Goal: Task Accomplishment & Management: Manage account settings

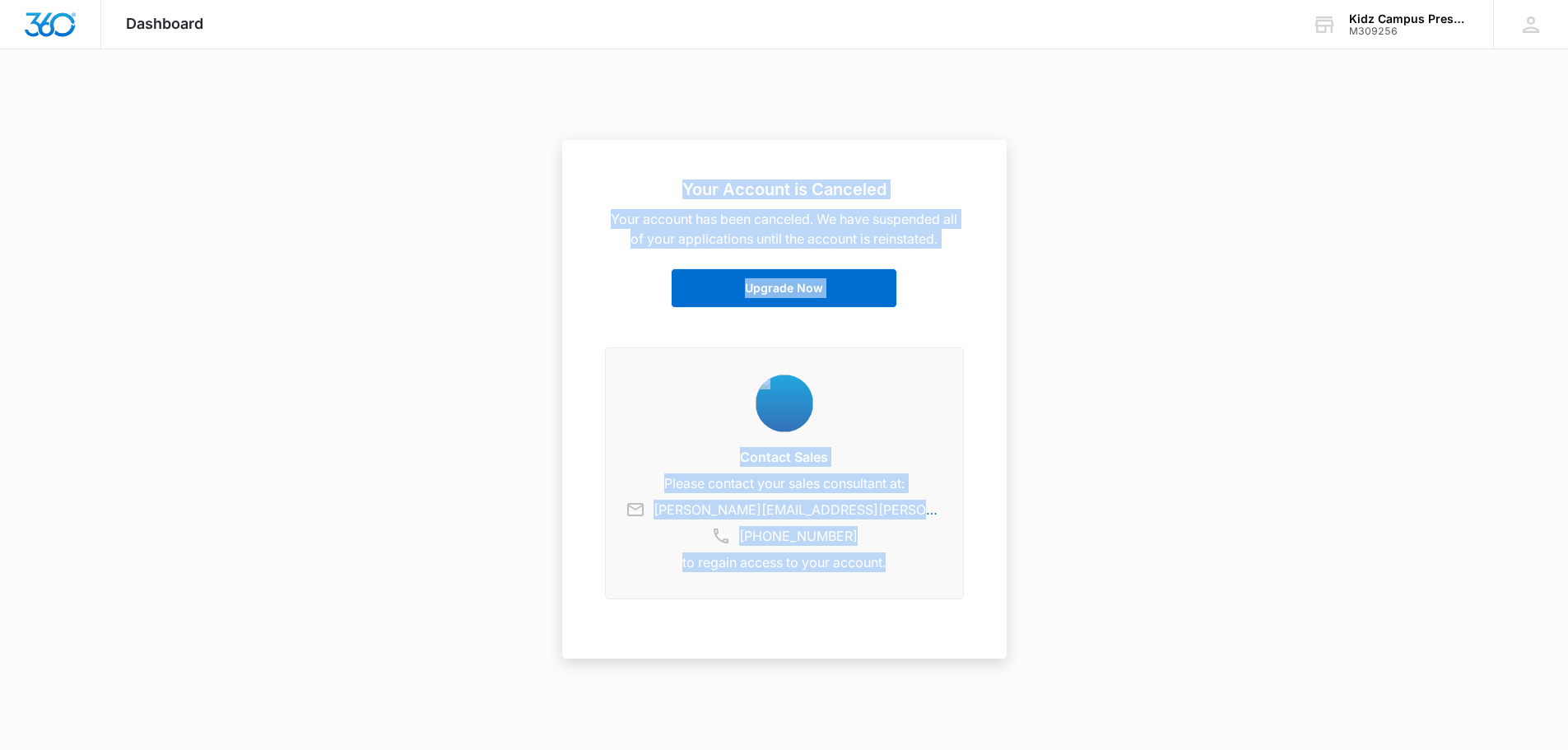
drag, startPoint x: 1003, startPoint y: 625, endPoint x: 652, endPoint y: 193, distance: 556.0
click at [650, 192] on div "Your Account is Canceled Your account has been canceled. We have suspended all …" at bounding box center [784, 399] width 445 height 519
copy div "Your Account is Canceled Your account has been canceled. We have suspended all …"
